Goal: Task Accomplishment & Management: Manage account settings

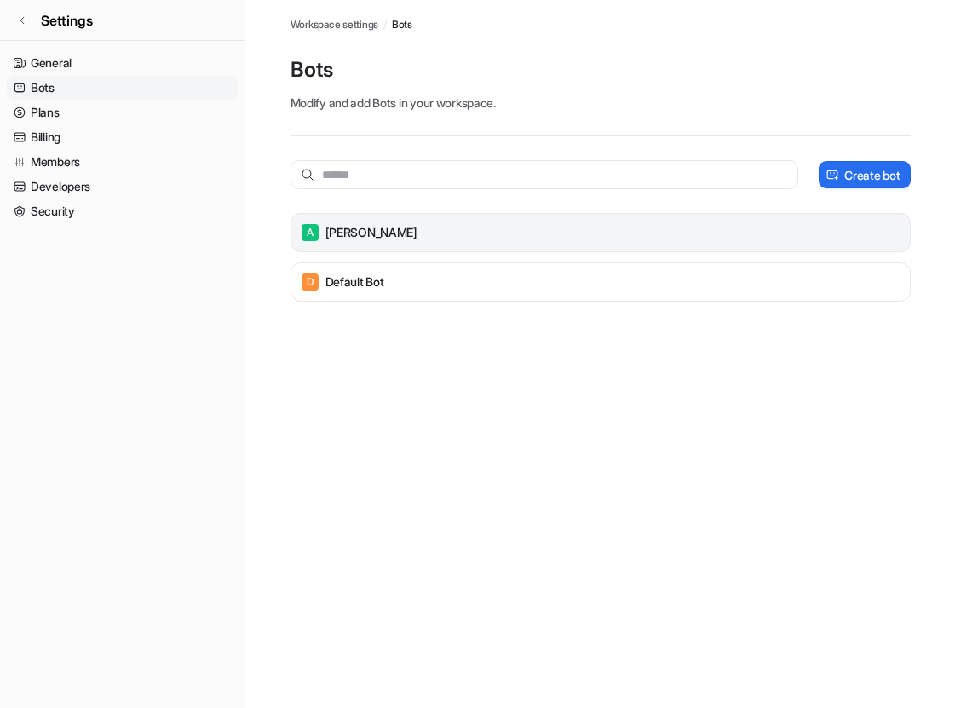
click at [412, 228] on div "A Anna" at bounding box center [600, 233] width 605 height 24
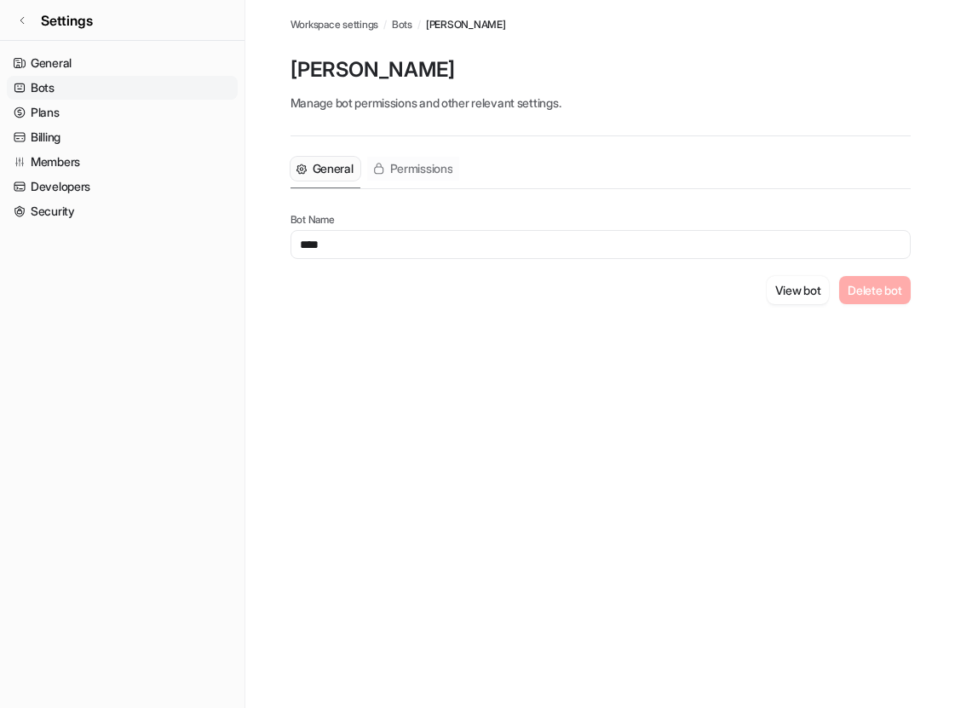
click at [422, 157] on button "Permissions" at bounding box center [413, 169] width 93 height 24
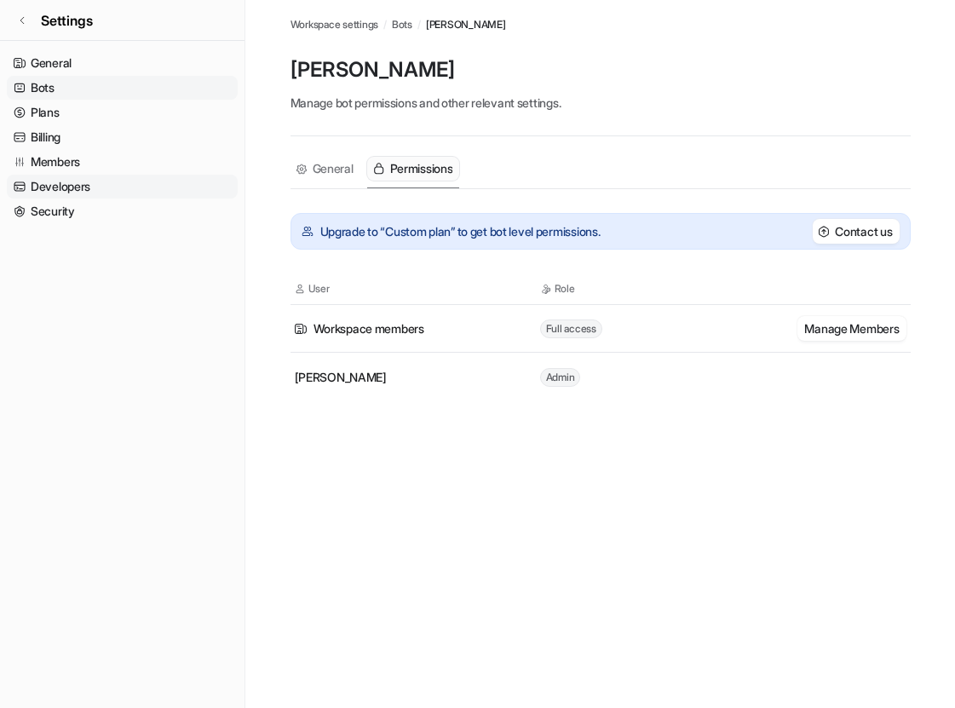
click at [60, 187] on link "Developers" at bounding box center [122, 187] width 231 height 24
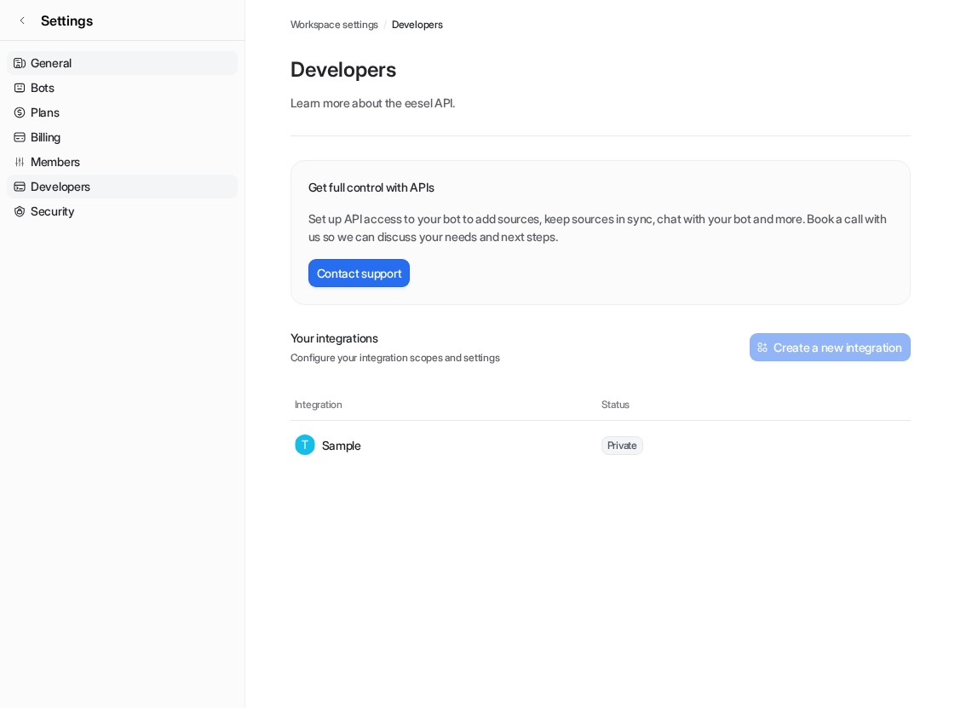
click at [60, 56] on link "General" at bounding box center [122, 63] width 231 height 24
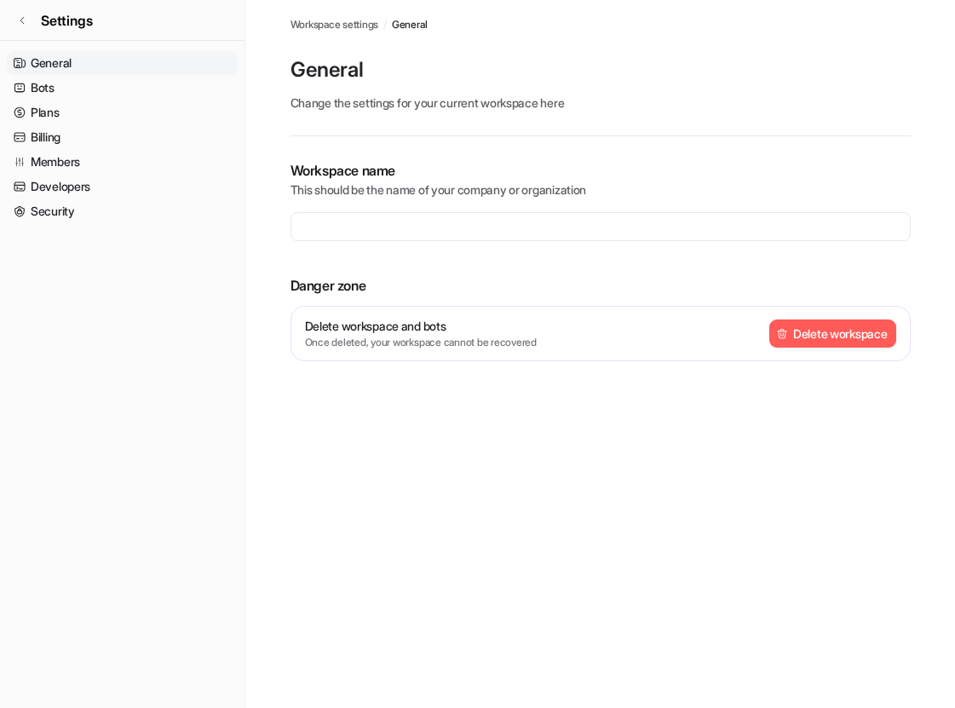
type input "**********"
click at [60, 56] on link "General" at bounding box center [122, 63] width 231 height 24
click at [47, 88] on link "Bots" at bounding box center [122, 88] width 231 height 24
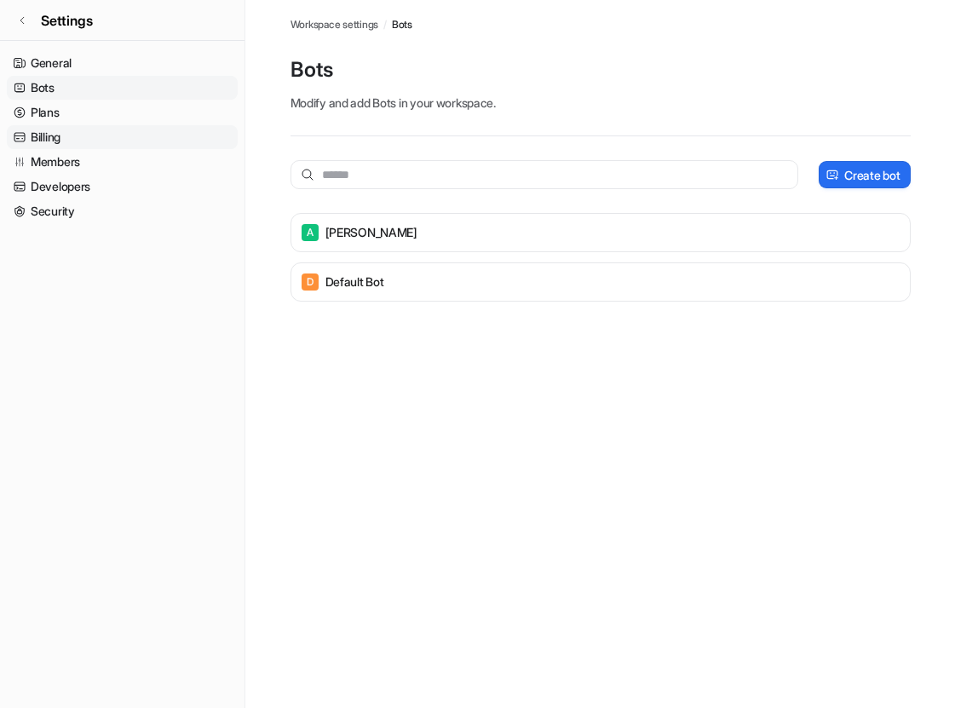
click at [51, 135] on link "Billing" at bounding box center [122, 137] width 231 height 24
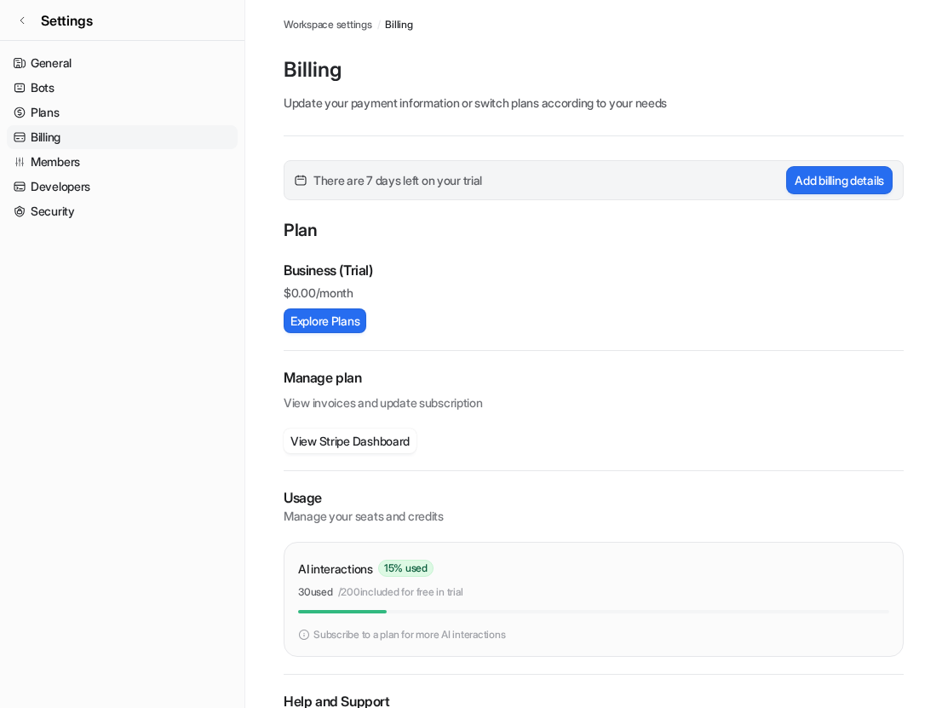
scroll to position [92, 0]
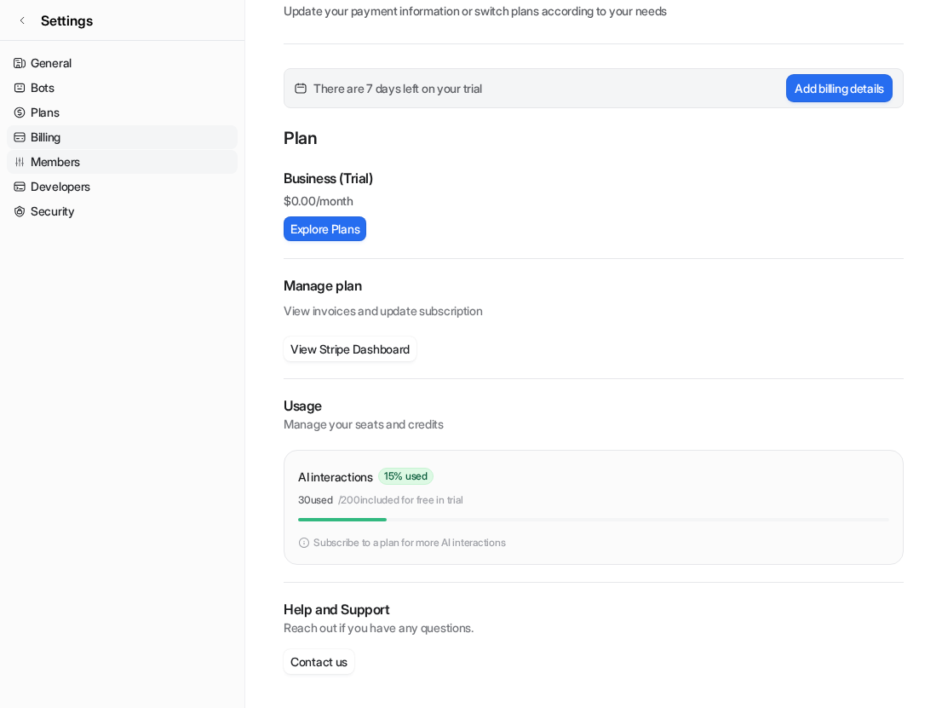
click at [62, 160] on link "Members" at bounding box center [122, 162] width 231 height 24
